Goal: Use online tool/utility: Utilize a website feature to perform a specific function

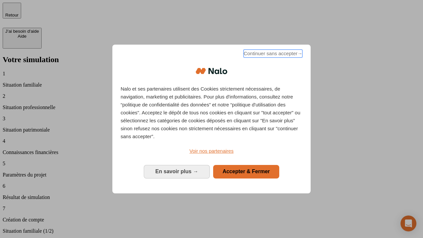
click at [272, 54] on span "Continuer sans accepter →" at bounding box center [272, 54] width 59 height 8
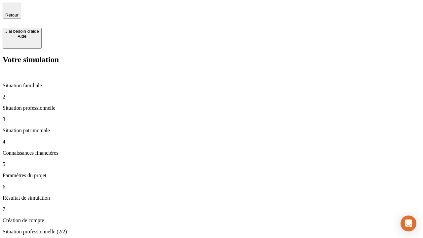
type input "30 000"
type input "0"
type input "1 000"
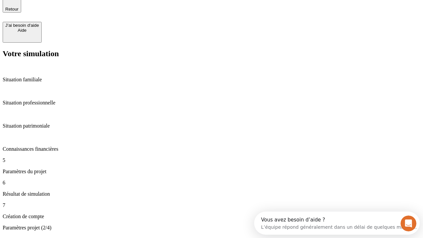
type input "40"
type input "64"
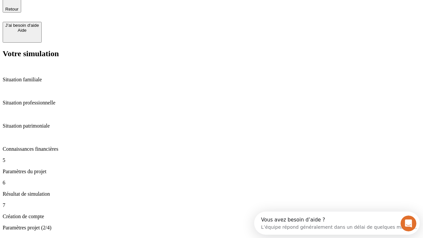
type input "200 000"
type input "640"
